Goal: Information Seeking & Learning: Learn about a topic

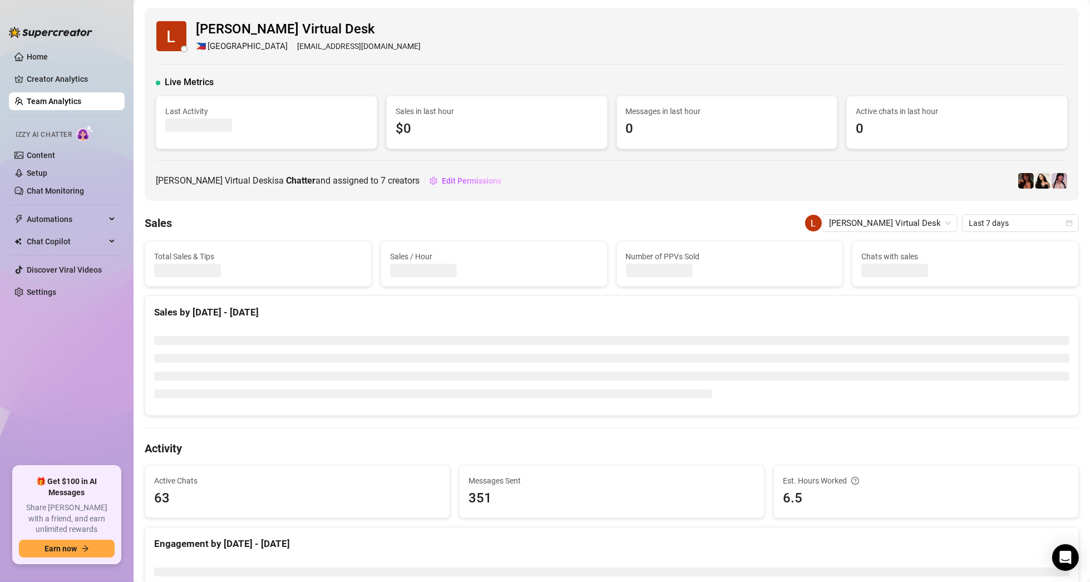
click at [80, 100] on link "Team Analytics" at bounding box center [54, 101] width 55 height 9
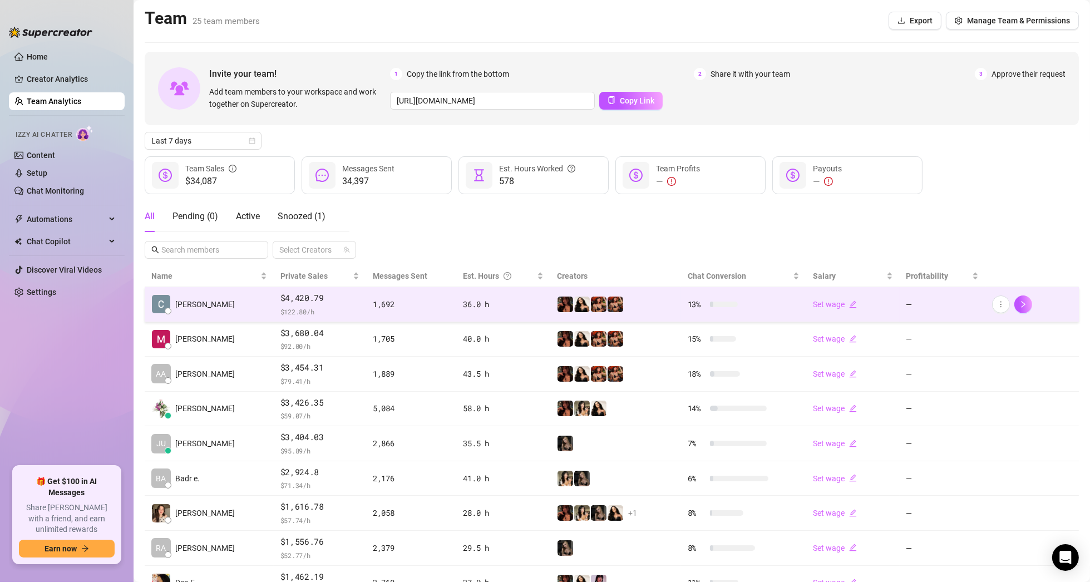
click at [228, 306] on td "[PERSON_NAME]" at bounding box center [209, 304] width 129 height 35
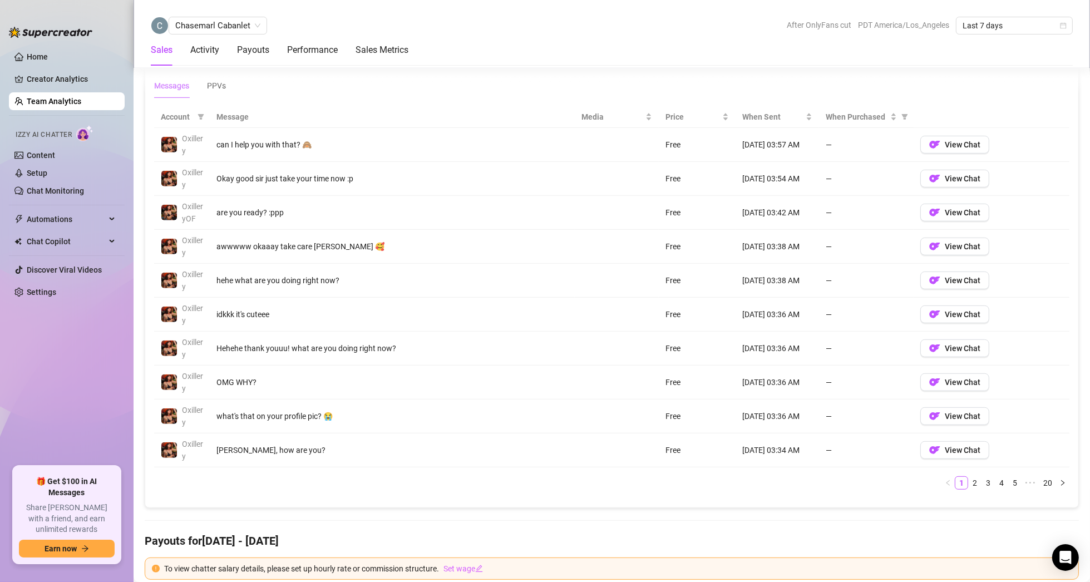
scroll to position [779, 0]
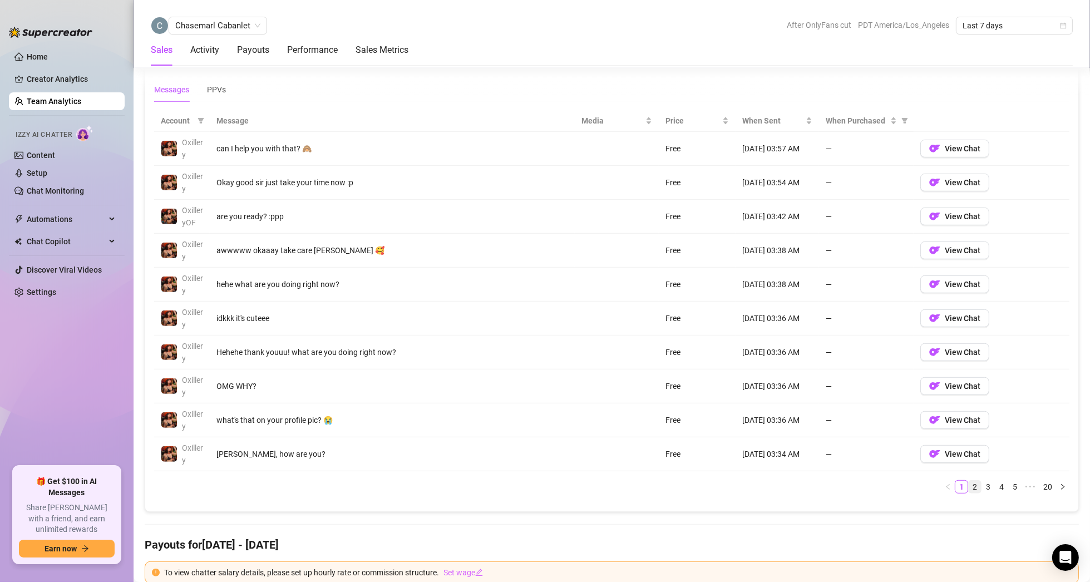
click at [968, 484] on link "2" at bounding box center [974, 487] width 12 height 12
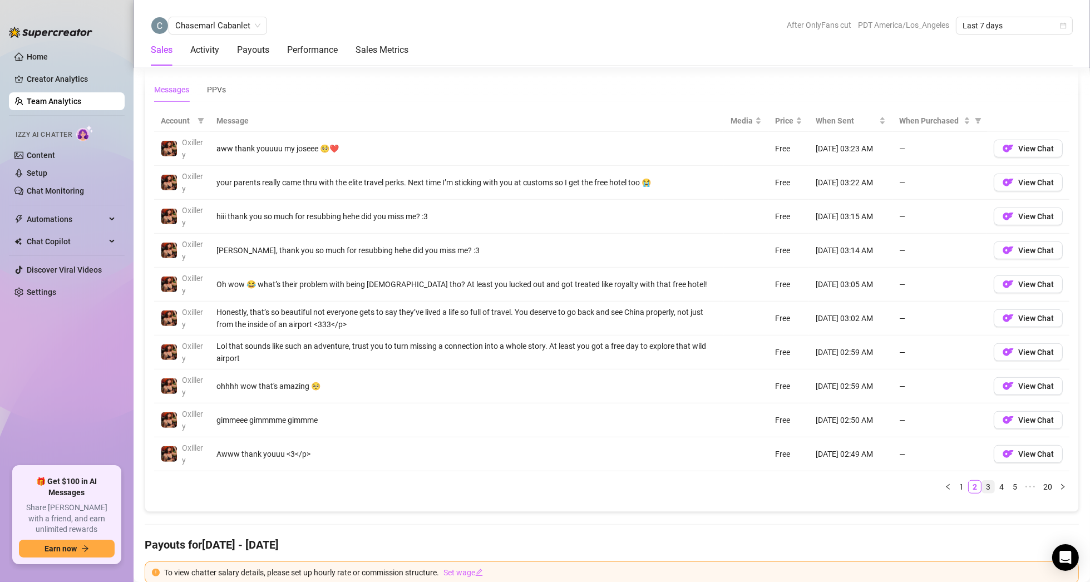
click at [982, 483] on link "3" at bounding box center [988, 487] width 12 height 12
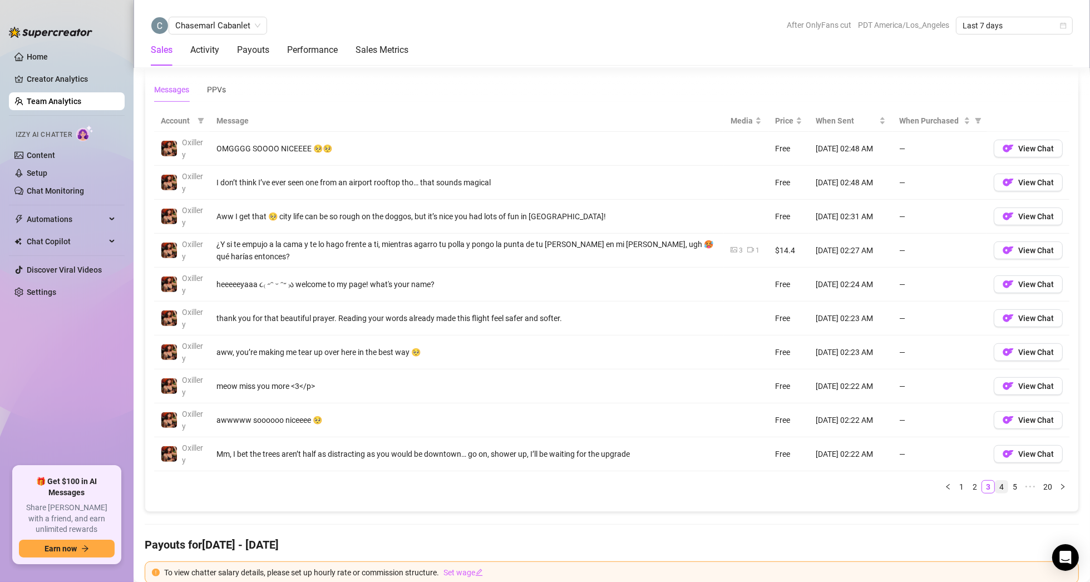
click at [995, 484] on link "4" at bounding box center [1001, 487] width 12 height 12
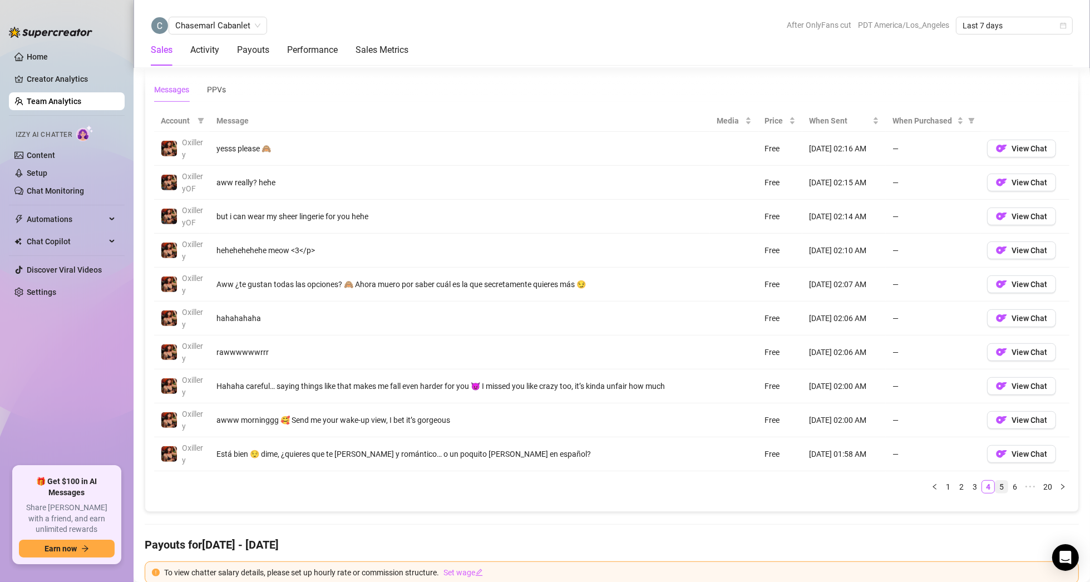
click at [995, 484] on link "5" at bounding box center [1001, 487] width 12 height 12
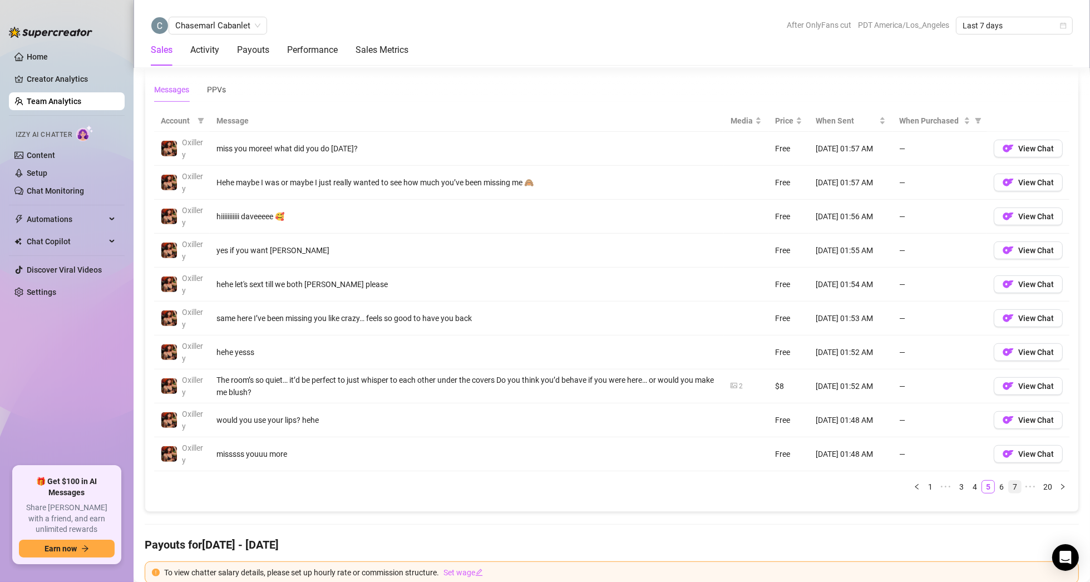
click at [1009, 484] on link "7" at bounding box center [1015, 487] width 12 height 12
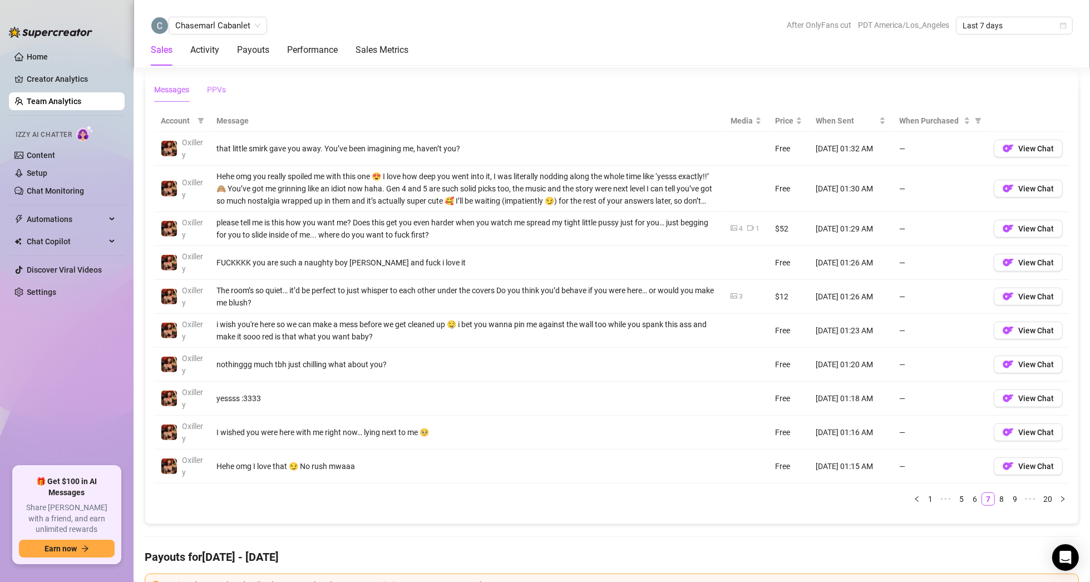
click at [215, 87] on div "PPVs" at bounding box center [216, 89] width 19 height 12
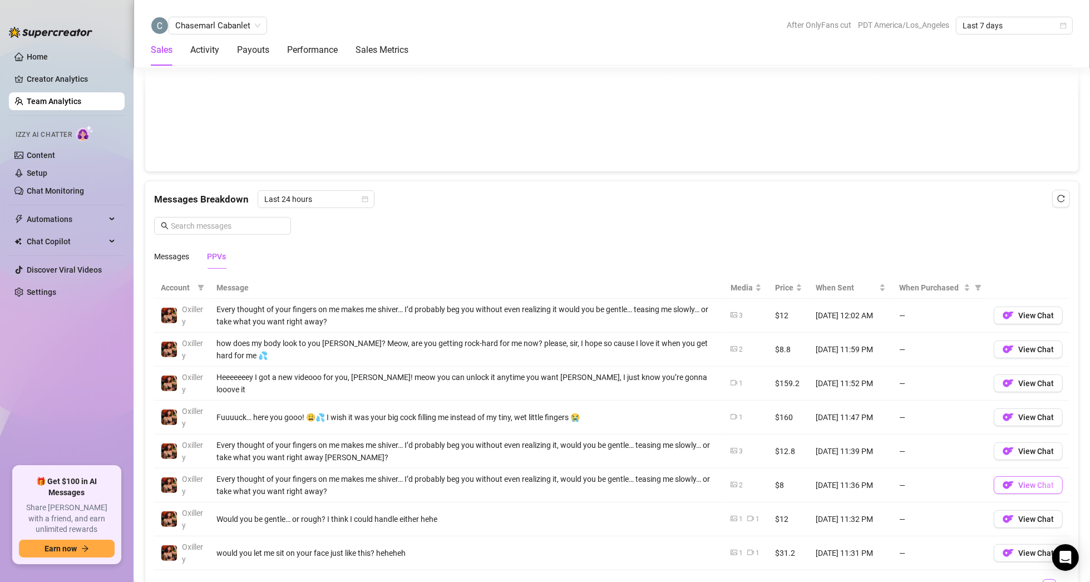
scroll to position [668, 0]
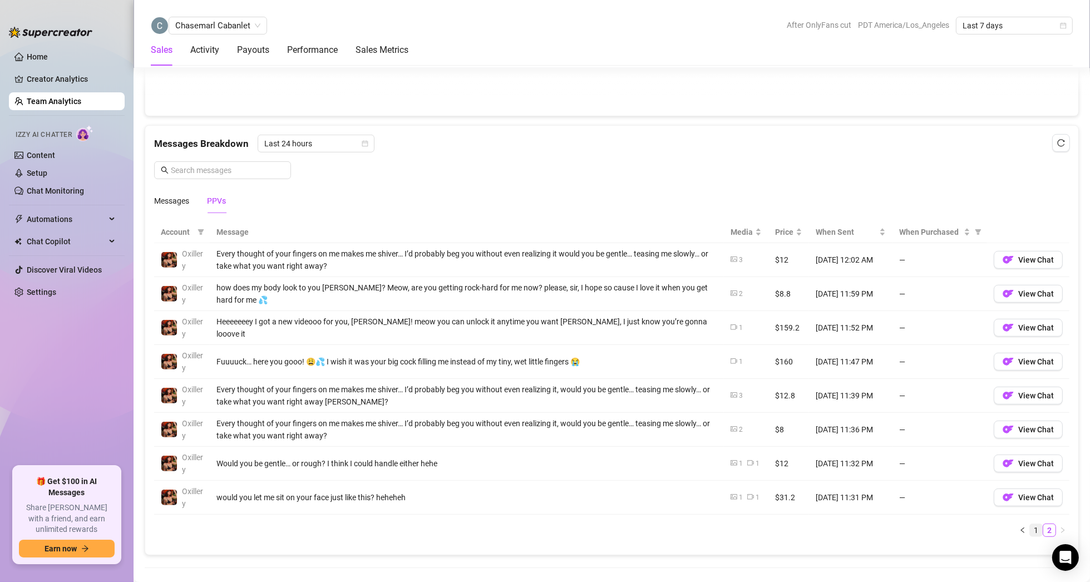
click at [1030, 529] on link "1" at bounding box center [1036, 530] width 12 height 12
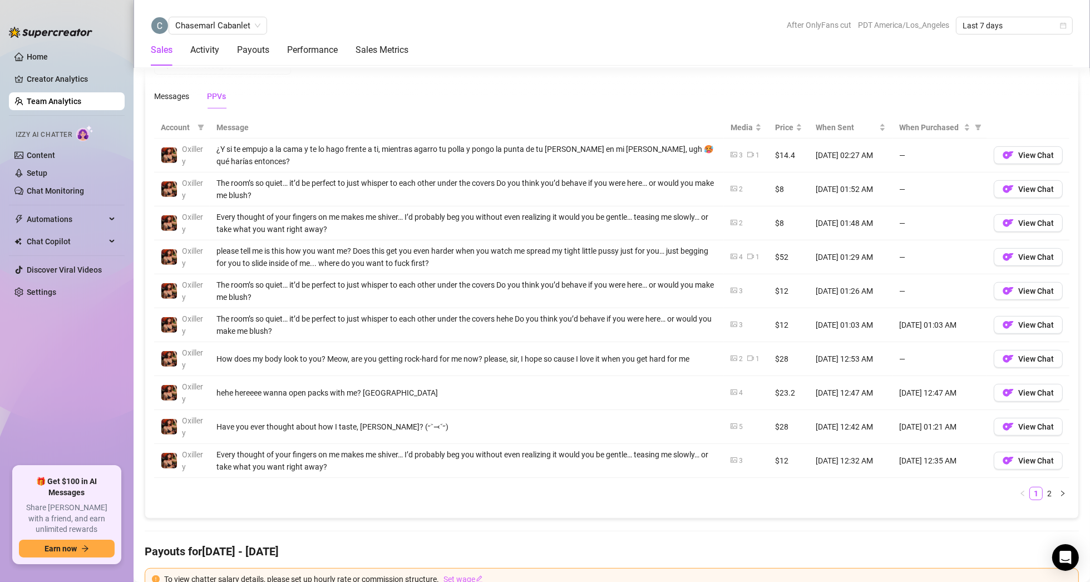
scroll to position [779, 0]
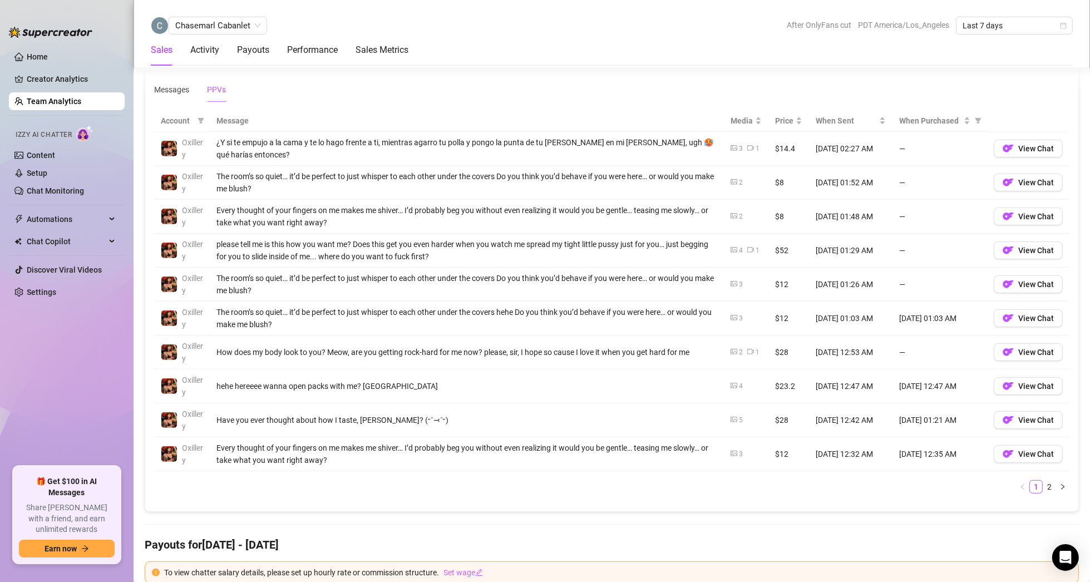
click at [730, 215] on icon "picture" at bounding box center [733, 216] width 7 height 7
click at [730, 214] on icon "picture" at bounding box center [733, 216] width 7 height 7
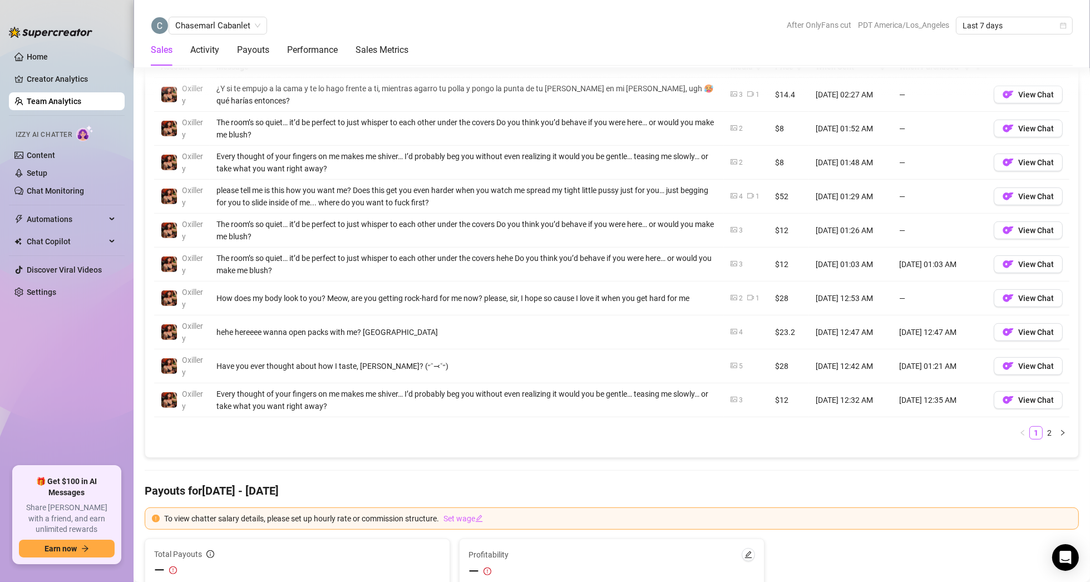
scroll to position [834, 0]
click at [1043, 430] on link "2" at bounding box center [1049, 431] width 12 height 12
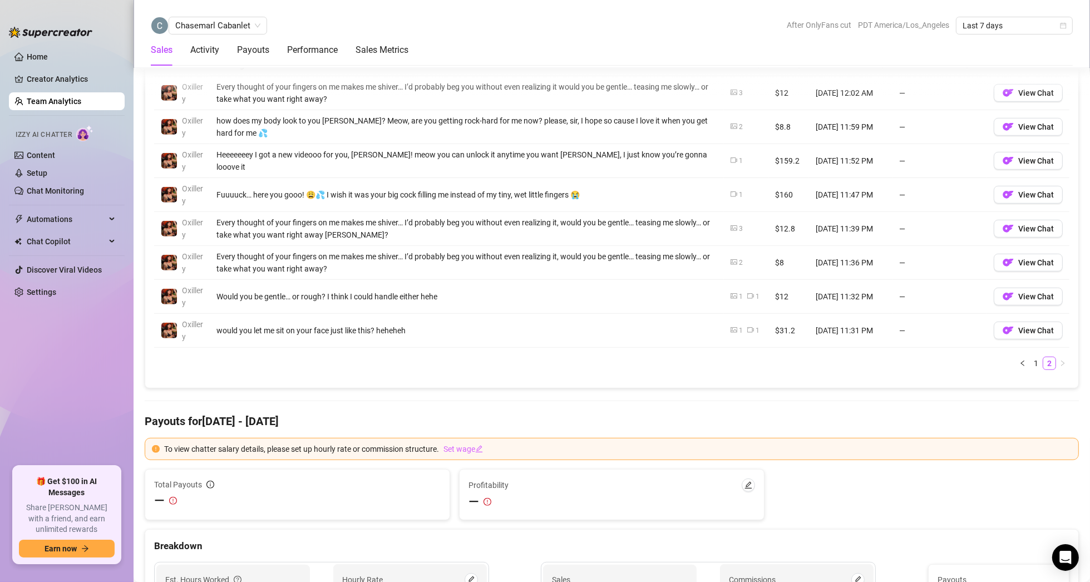
click at [730, 226] on icon "picture" at bounding box center [733, 228] width 7 height 7
click at [1002, 229] on img "button" at bounding box center [1007, 228] width 11 height 11
